Goal: Transaction & Acquisition: Purchase product/service

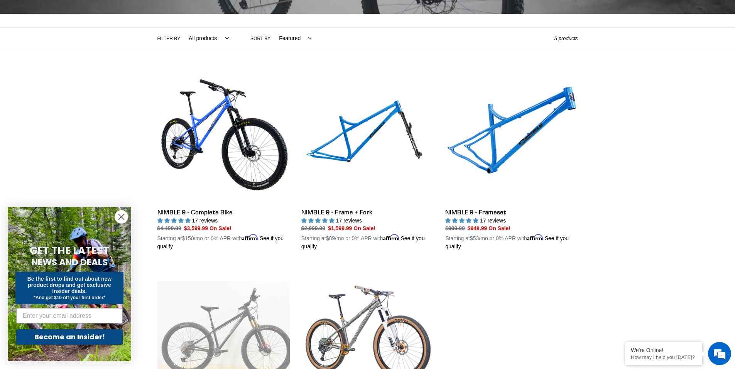
scroll to position [154, 0]
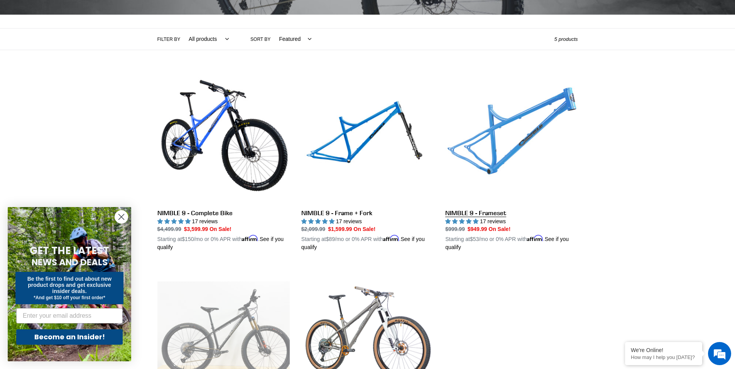
click at [488, 146] on link "NIMBLE 9 - Frameset" at bounding box center [511, 161] width 132 height 180
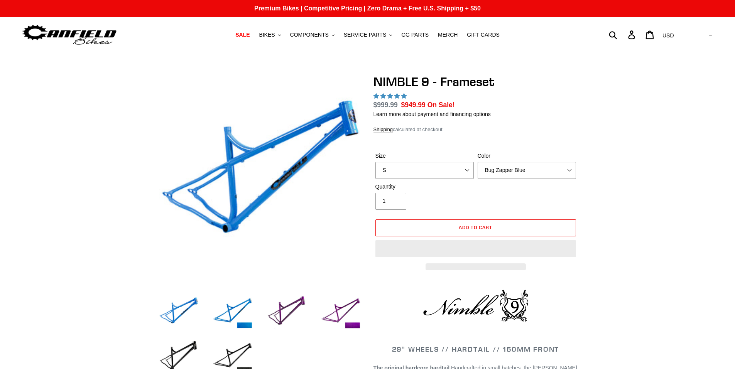
select select "highest-rating"
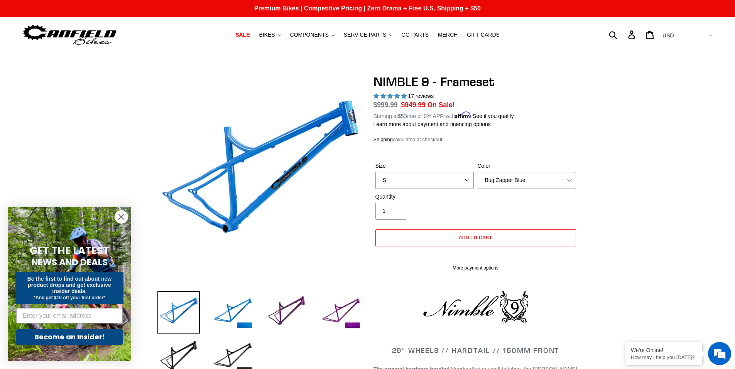
click at [468, 167] on label "Size" at bounding box center [424, 166] width 98 height 8
click at [468, 172] on select "S M L XL" at bounding box center [424, 180] width 98 height 17
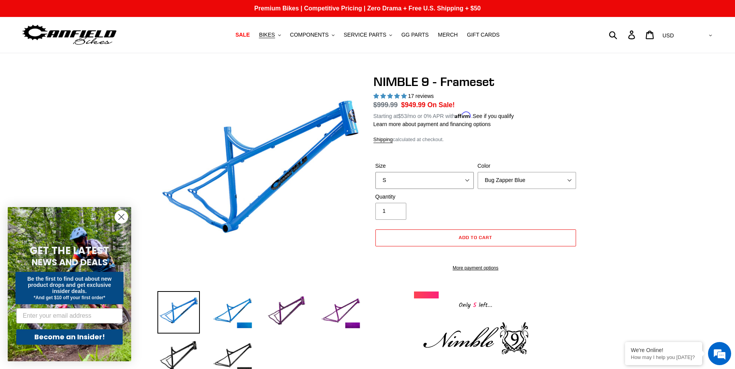
click at [466, 179] on select "S M L XL" at bounding box center [424, 180] width 98 height 17
select select "XL"
click at [375, 172] on select "S M L XL" at bounding box center [424, 180] width 98 height 17
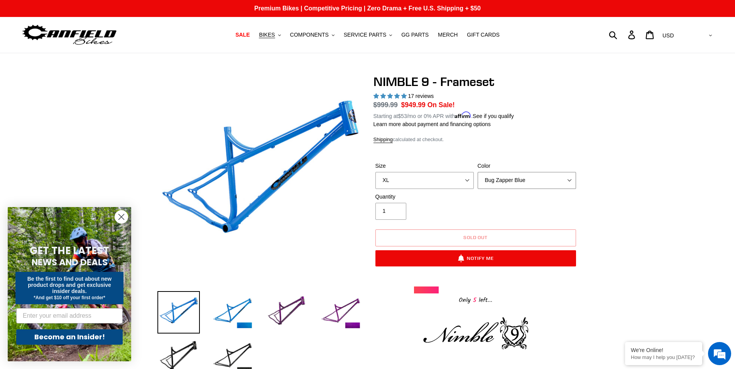
click at [510, 185] on select "Bug Zapper Blue Purple Haze -Sold Out Galaxy Black" at bounding box center [526, 180] width 98 height 17
click at [477, 172] on select "Bug Zapper Blue Purple Haze -Sold Out Galaxy Black" at bounding box center [526, 180] width 98 height 17
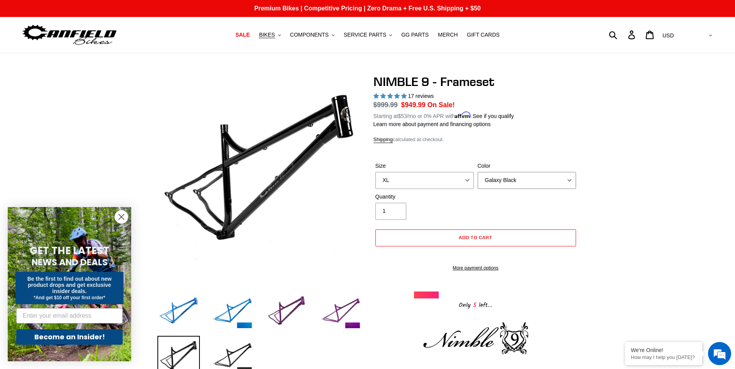
click at [517, 183] on select "Bug Zapper Blue Purple Haze -Sold Out Galaxy Black" at bounding box center [526, 180] width 98 height 17
click at [477, 172] on select "Bug Zapper Blue Purple Haze -Sold Out Galaxy Black" at bounding box center [526, 180] width 98 height 17
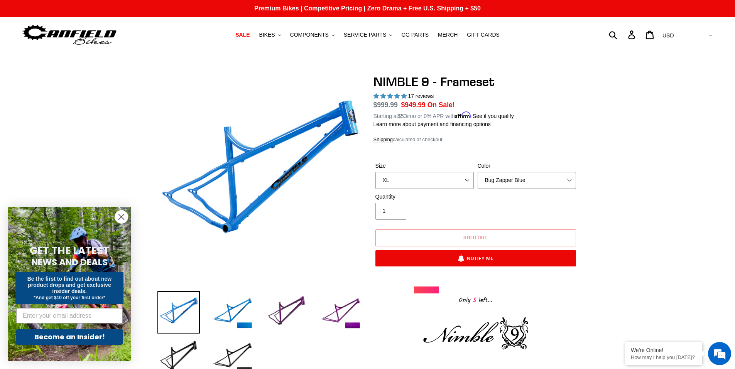
click at [541, 180] on select "Bug Zapper Blue Purple Haze -Sold Out Galaxy Black" at bounding box center [526, 180] width 98 height 17
click at [477, 172] on select "Bug Zapper Blue Purple Haze -Sold Out Galaxy Black" at bounding box center [526, 180] width 98 height 17
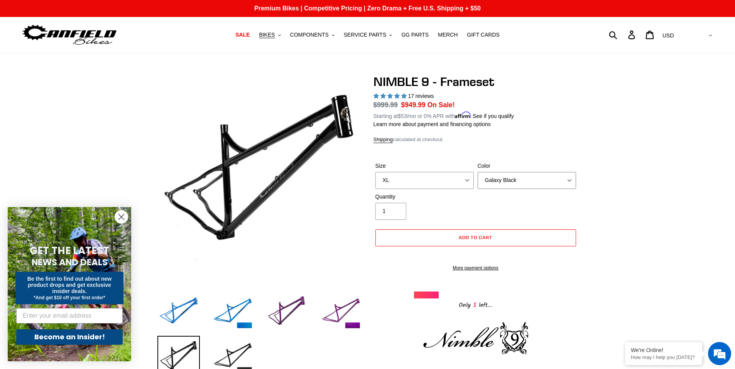
click at [528, 185] on select "Bug Zapper Blue Purple Haze -Sold Out Galaxy Black" at bounding box center [526, 180] width 98 height 17
click at [477, 172] on select "Bug Zapper Blue Purple Haze -Sold Out Galaxy Black" at bounding box center [526, 180] width 98 height 17
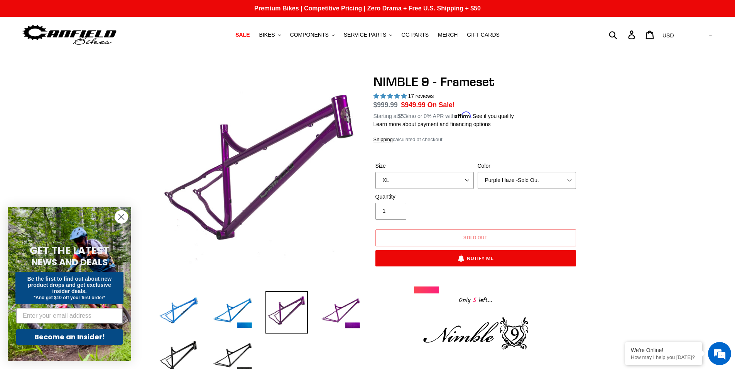
click at [516, 181] on select "Bug Zapper Blue Purple Haze -Sold Out Galaxy Black" at bounding box center [526, 180] width 98 height 17
click at [477, 172] on select "Bug Zapper Blue Purple Haze -Sold Out Galaxy Black" at bounding box center [526, 180] width 98 height 17
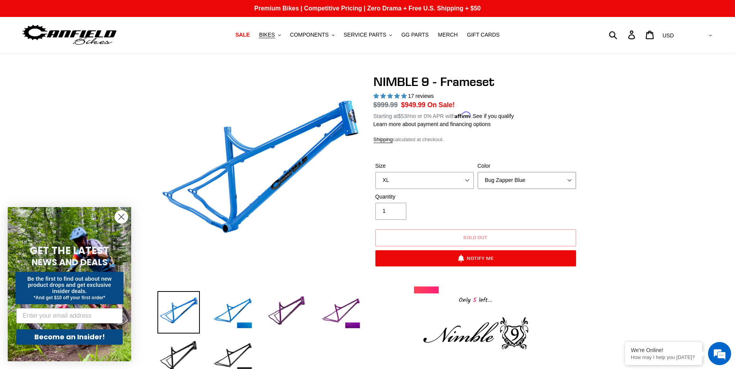
click at [522, 182] on select "Bug Zapper Blue Purple Haze -Sold Out Galaxy Black" at bounding box center [526, 180] width 98 height 17
select select "Galaxy Black"
click at [477, 172] on select "Bug Zapper Blue Purple Haze -Sold Out Galaxy Black" at bounding box center [526, 180] width 98 height 17
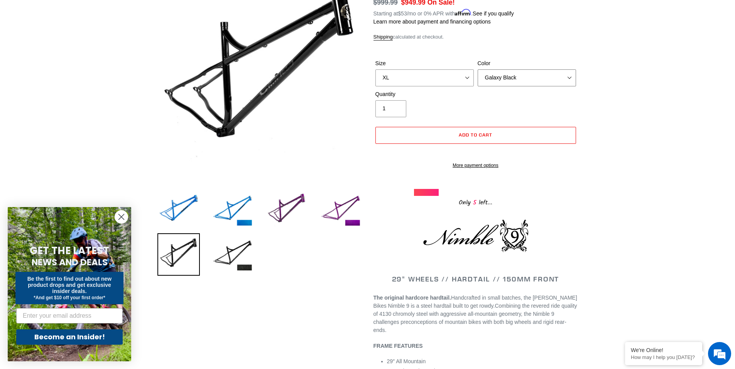
scroll to position [103, 0]
click at [231, 255] on img at bounding box center [232, 254] width 42 height 42
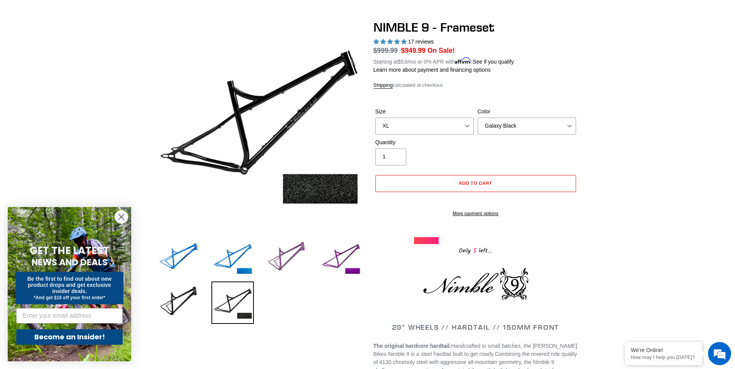
scroll to position [51, 0]
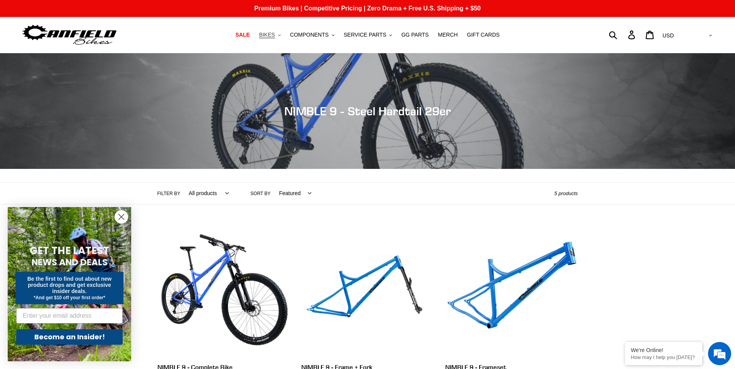
click at [275, 37] on span "BIKES" at bounding box center [267, 35] width 16 height 7
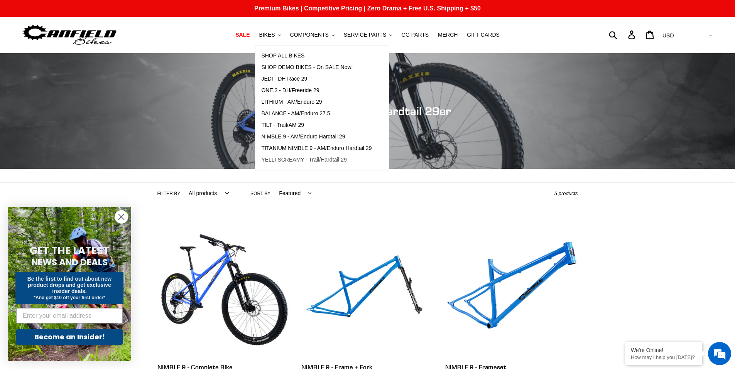
click at [293, 159] on span "YELLI SCREAMY - Trail/Hardtail 29" at bounding box center [304, 160] width 86 height 7
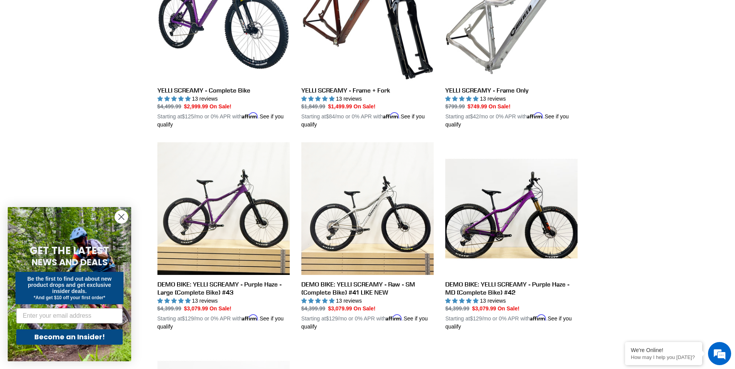
scroll to position [270, 0]
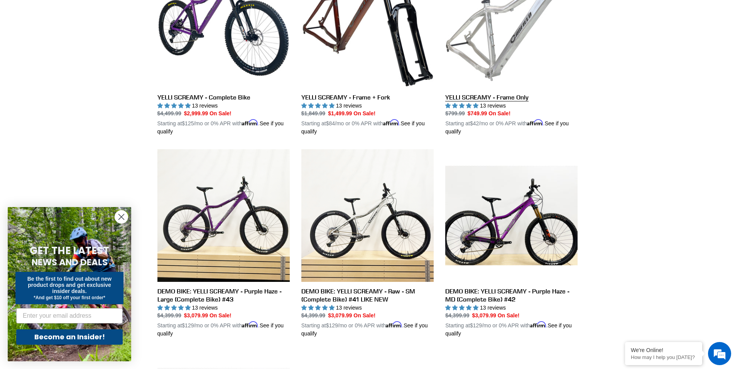
click at [520, 64] on link "YELLI SCREAMY - Frame Only" at bounding box center [511, 46] width 132 height 180
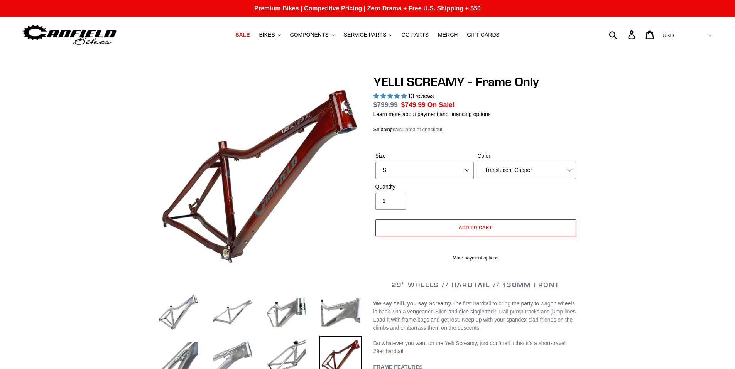
select select "highest-rating"
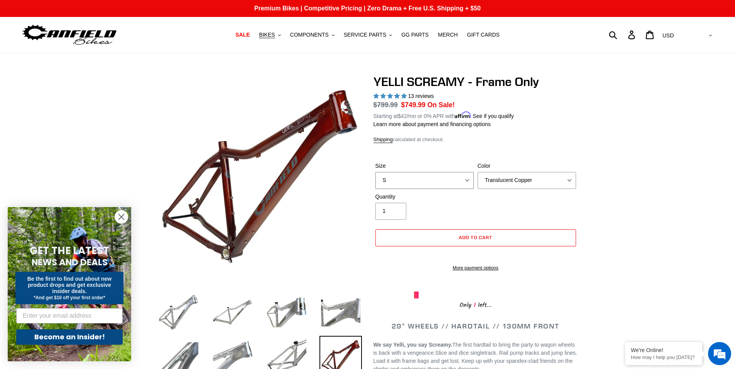
click at [467, 181] on select "S M L XL" at bounding box center [424, 180] width 98 height 17
select select "XL"
click at [375, 172] on select "S M L XL" at bounding box center [424, 180] width 98 height 17
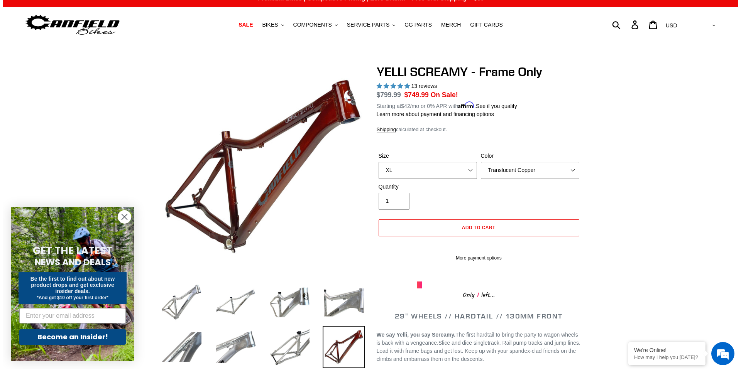
scroll to position [13, 0]
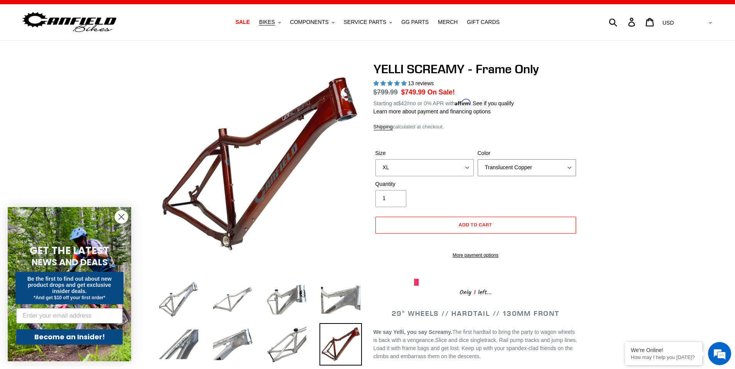
click at [549, 160] on select "Translucent Copper Purple Haze Raw" at bounding box center [526, 167] width 98 height 17
click at [477, 159] on select "Translucent Copper Purple Haze Raw" at bounding box center [526, 167] width 98 height 17
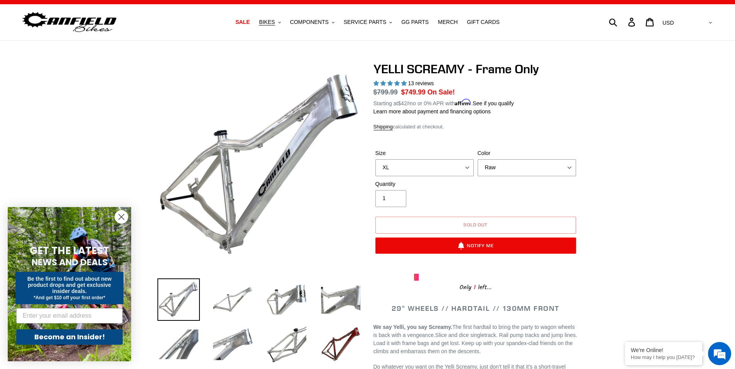
click at [478, 228] on button "Sold out" at bounding box center [475, 225] width 201 height 17
click at [479, 227] on button "Sold out" at bounding box center [475, 225] width 201 height 17
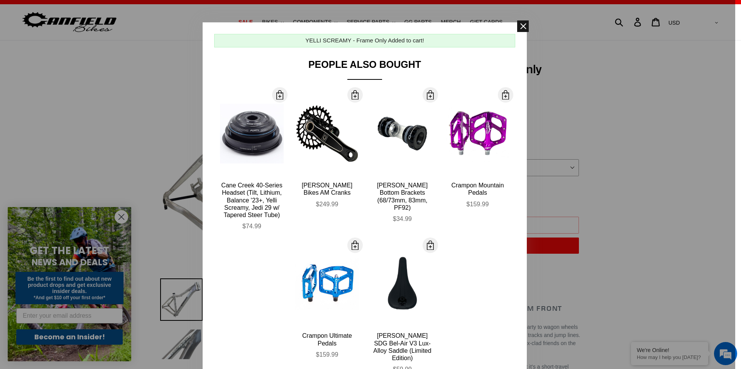
click at [519, 25] on span at bounding box center [523, 26] width 12 height 12
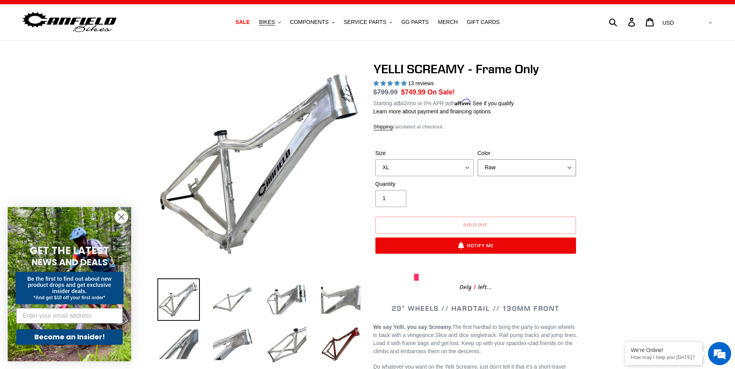
click at [558, 163] on select "Translucent Copper Purple Haze Raw" at bounding box center [526, 167] width 98 height 17
select select "Translucent Copper"
click at [477, 159] on select "Translucent Copper Purple Haze Raw" at bounding box center [526, 167] width 98 height 17
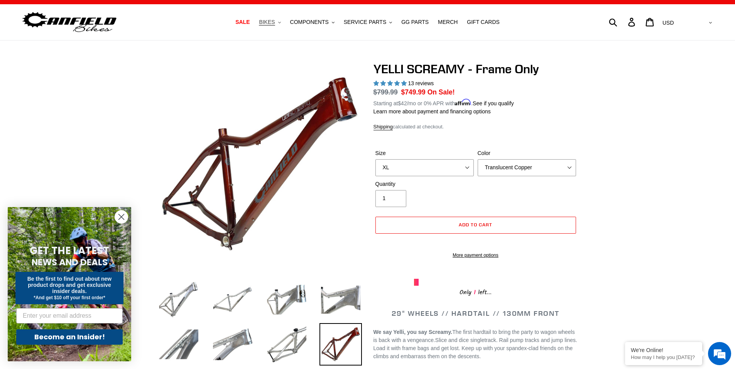
click at [283, 25] on button "BIKES .cls-1{fill:#231f20}" at bounding box center [269, 22] width 29 height 10
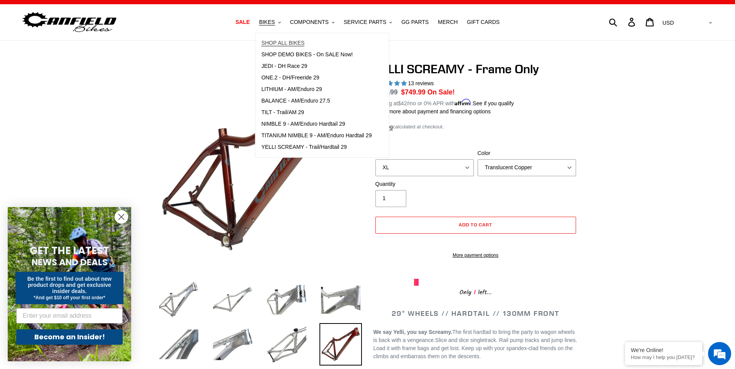
click at [288, 48] on link "SHOP ALL BIKES" at bounding box center [316, 43] width 122 height 12
